Goal: Task Accomplishment & Management: Manage account settings

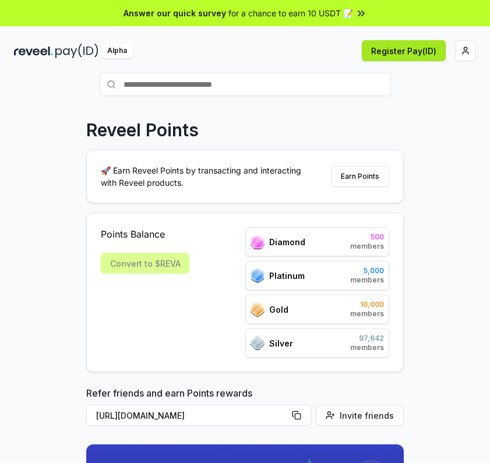
click at [406, 52] on button "Register Pay(ID)" at bounding box center [404, 50] width 84 height 21
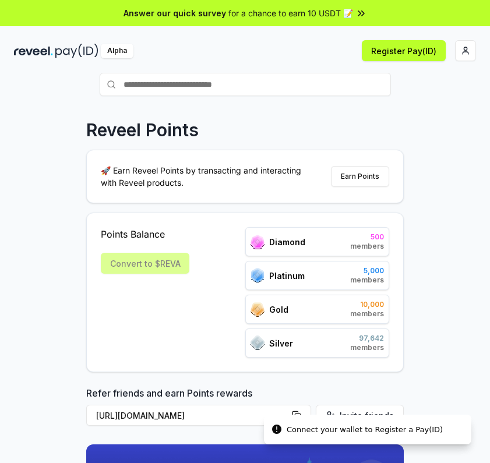
click at [341, 347] on div "Silver 97,642 members" at bounding box center [317, 342] width 144 height 29
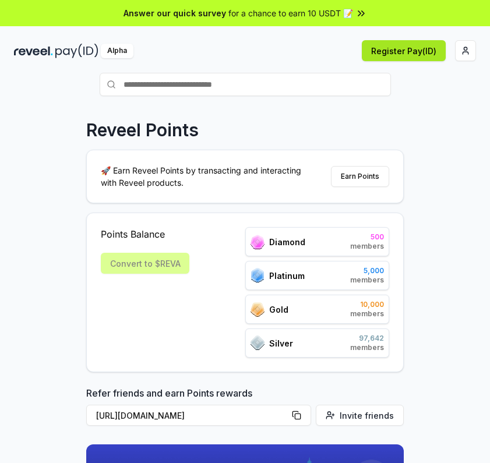
click at [393, 52] on button "Register Pay(ID)" at bounding box center [404, 50] width 84 height 21
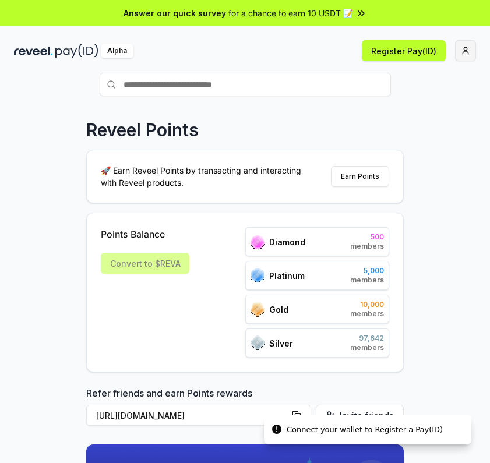
click at [468, 53] on html "Answer our quick survey for a chance to earn 10 USDT 📝 Alpha Register Pay(ID) C…" at bounding box center [245, 231] width 490 height 463
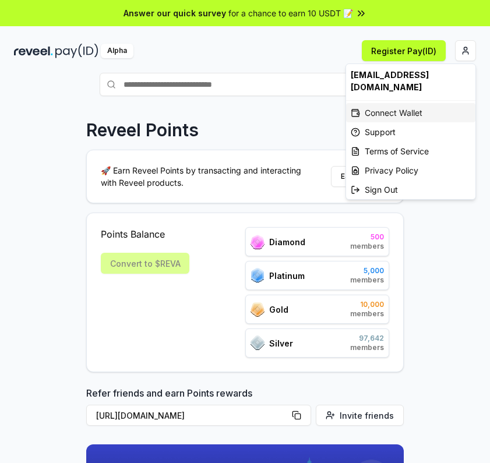
click at [408, 103] on div "Connect Wallet" at bounding box center [410, 112] width 129 height 19
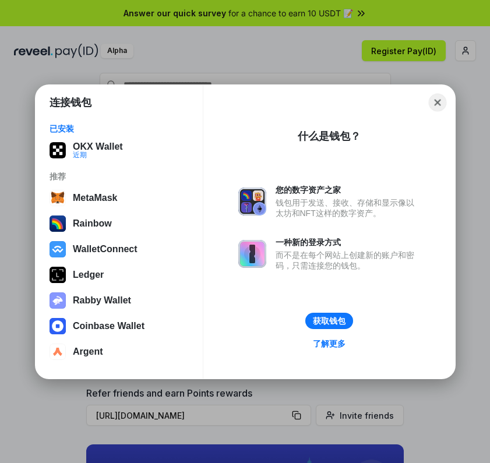
click at [433, 109] on button "Close" at bounding box center [437, 102] width 18 height 18
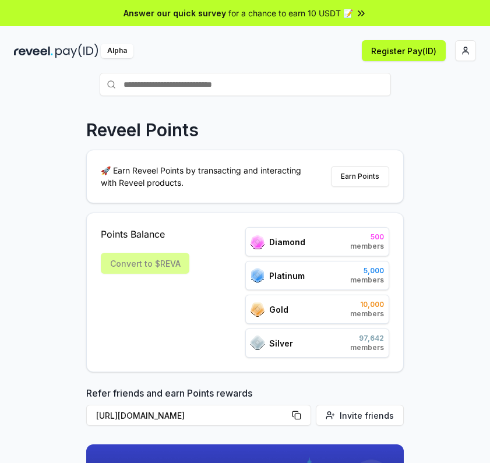
click at [114, 51] on div "Alpha" at bounding box center [117, 51] width 33 height 15
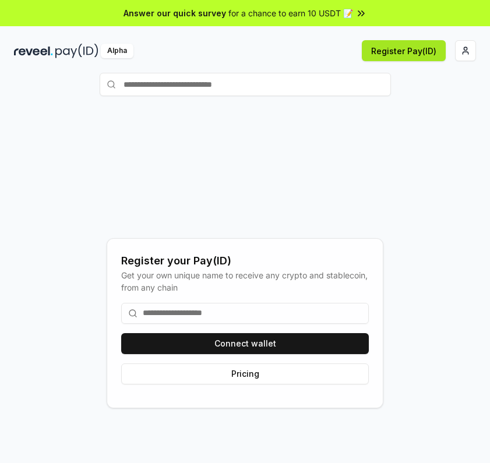
click at [410, 61] on button "Register Pay(ID)" at bounding box center [404, 50] width 84 height 21
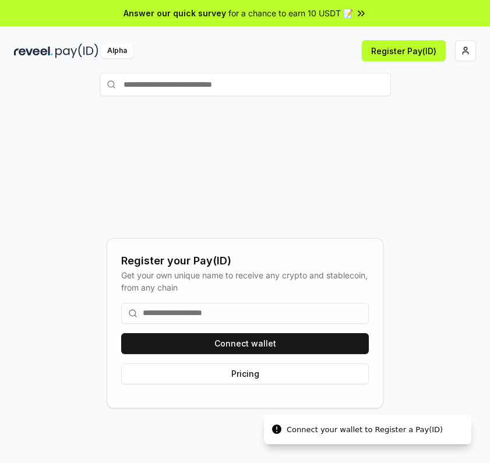
click at [245, 315] on input at bounding box center [245, 313] width 248 height 21
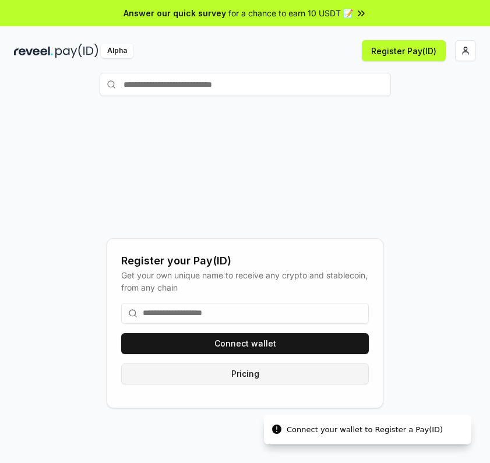
click at [250, 376] on button "Pricing" at bounding box center [245, 373] width 248 height 21
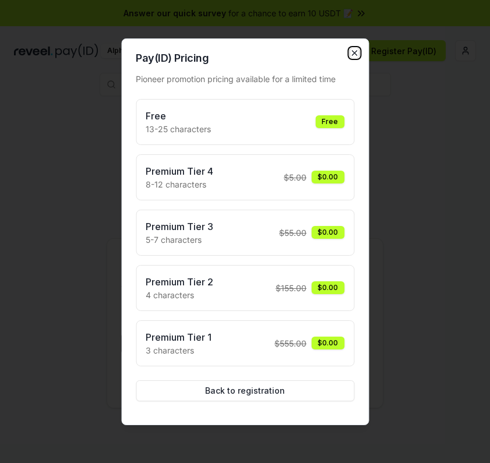
click at [355, 50] on icon "button" at bounding box center [353, 52] width 9 height 9
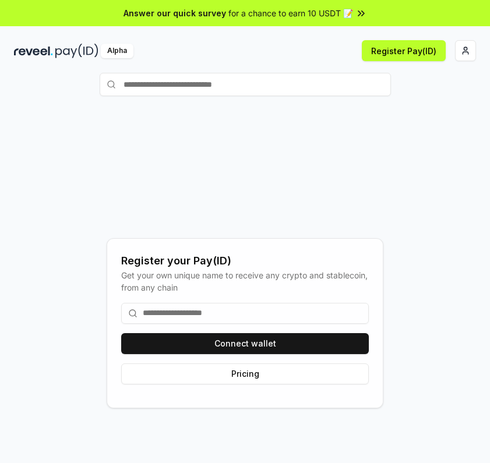
click at [227, 74] on input "text" at bounding box center [245, 84] width 291 height 23
click at [39, 48] on img at bounding box center [33, 51] width 39 height 15
click at [185, 317] on input at bounding box center [245, 313] width 248 height 21
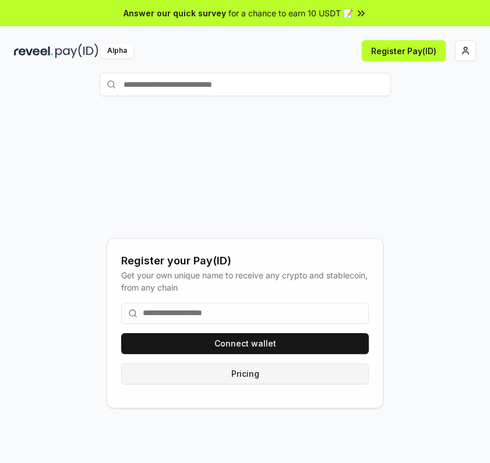
click at [254, 378] on button "Pricing" at bounding box center [245, 373] width 248 height 21
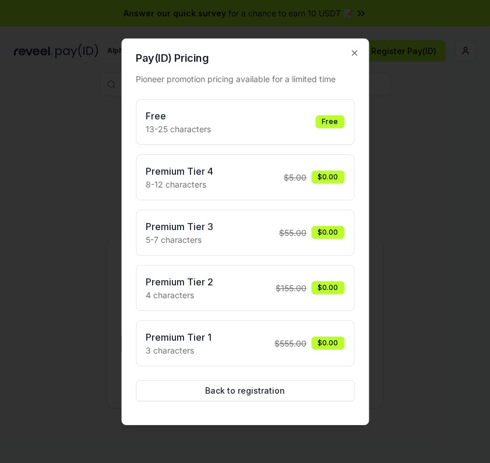
click at [369, 263] on div at bounding box center [245, 231] width 490 height 463
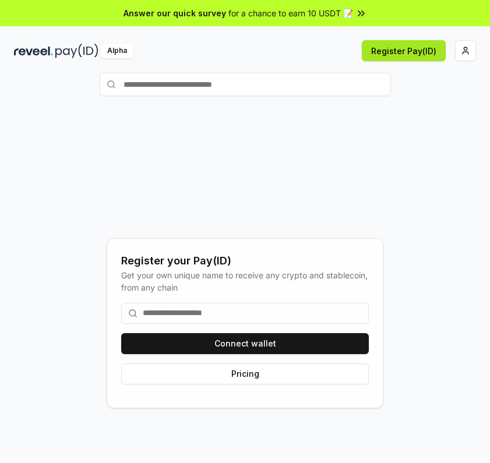
click at [407, 50] on button "Register Pay(ID)" at bounding box center [404, 50] width 84 height 21
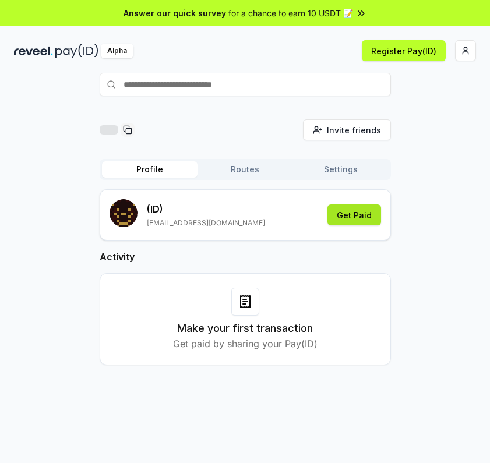
click at [351, 220] on button "Get Paid" at bounding box center [354, 214] width 54 height 21
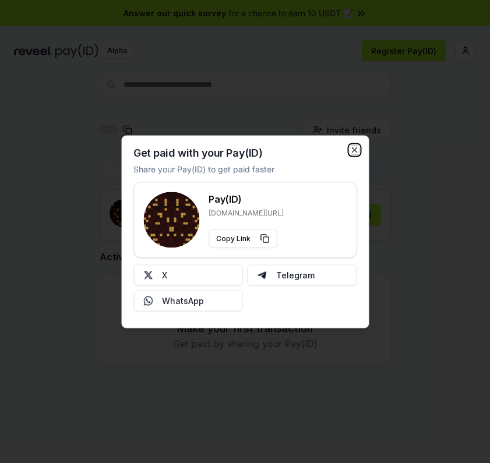
click at [357, 146] on icon "button" at bounding box center [353, 149] width 9 height 9
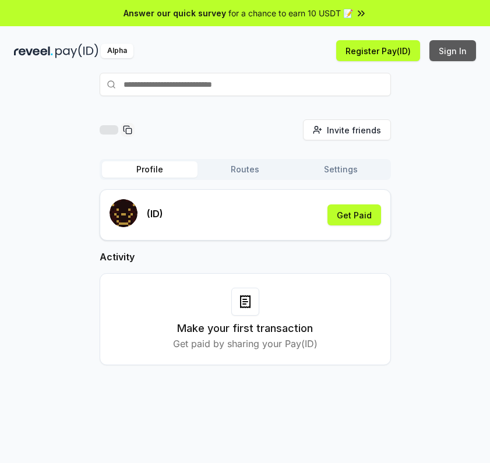
click at [472, 51] on button "Sign In" at bounding box center [452, 50] width 47 height 21
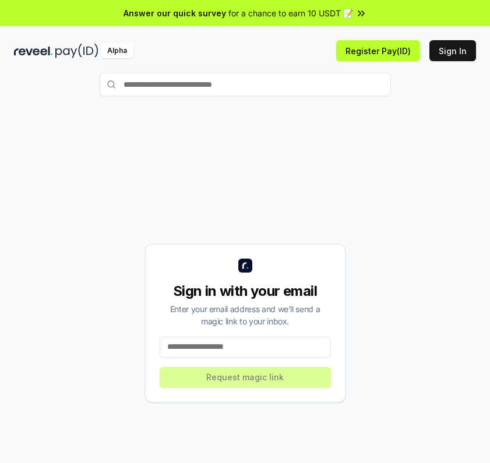
click at [430, 183] on div "Sign in with your email Enter your email address and we’ll send a magic link to…" at bounding box center [245, 322] width 462 height 407
click at [224, 355] on input at bounding box center [245, 347] width 171 height 21
paste input "**********"
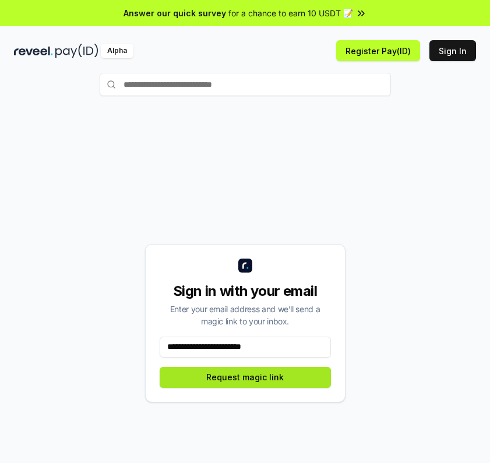
type input "**********"
click at [179, 373] on button "Request magic link" at bounding box center [245, 377] width 171 height 21
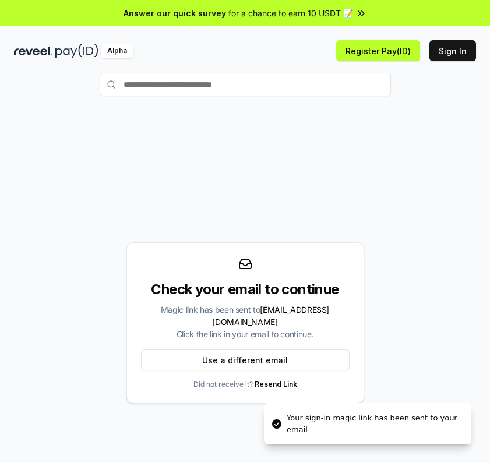
drag, startPoint x: 418, startPoint y: 302, endPoint x: 222, endPoint y: 261, distance: 199.9
click at [417, 301] on div "Check your email to continue Magic link has been sent to [EMAIL_ADDRESS][DOMAIN…" at bounding box center [245, 322] width 462 height 407
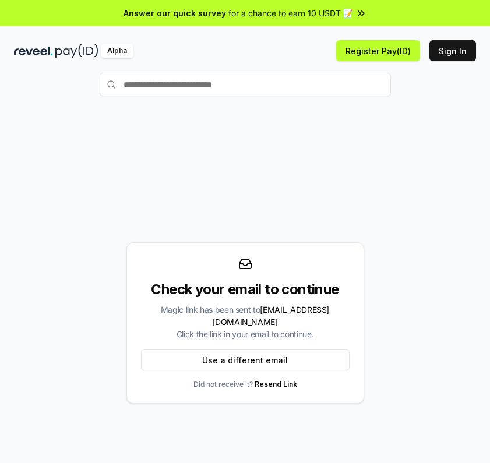
drag, startPoint x: 295, startPoint y: 146, endPoint x: 358, endPoint y: 61, distance: 106.6
click at [297, 144] on div "Check your email to continue Magic link has been sent to [EMAIL_ADDRESS][DOMAIN…" at bounding box center [245, 322] width 462 height 407
